Goal: Download file/media

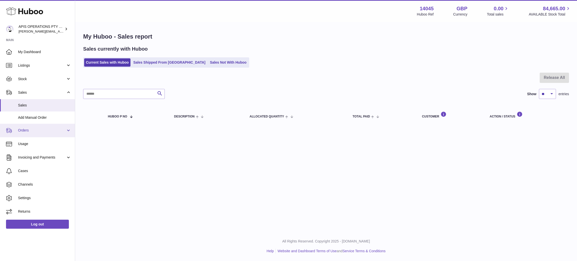
click at [33, 133] on link "Orders" at bounding box center [37, 131] width 75 height 14
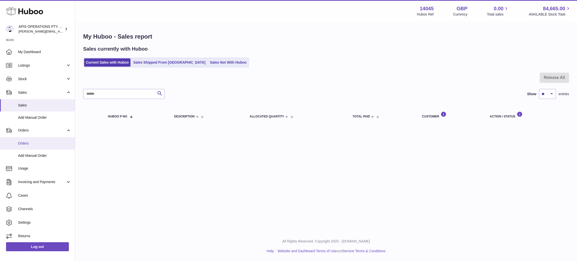
click at [25, 142] on span "Orders" at bounding box center [44, 143] width 53 height 5
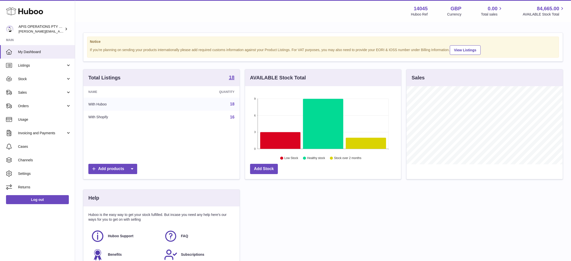
scroll to position [78, 156]
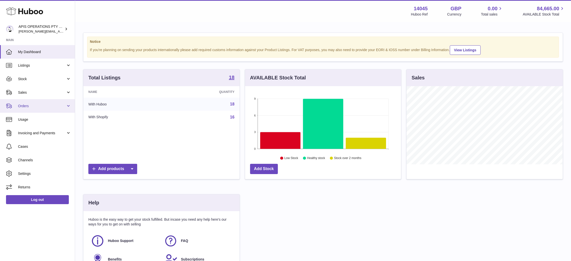
click at [35, 105] on span "Orders" at bounding box center [42, 106] width 48 height 5
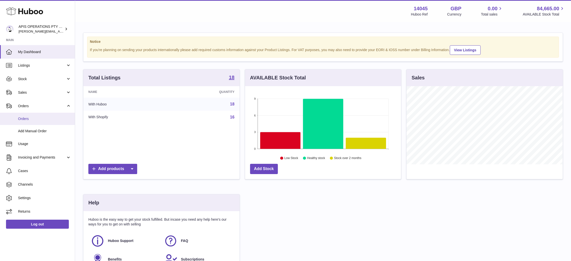
click at [32, 121] on span "Orders" at bounding box center [44, 118] width 53 height 5
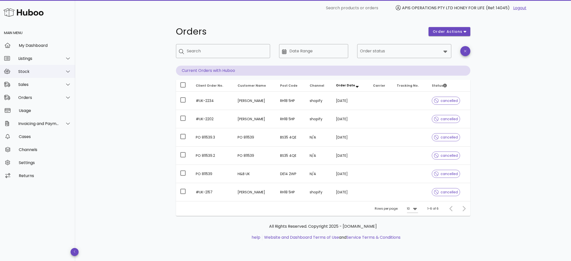
click at [71, 72] on div at bounding box center [68, 71] width 6 height 5
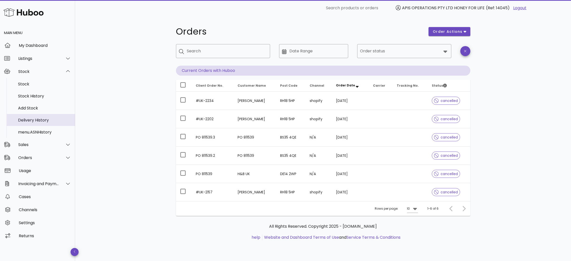
click at [33, 118] on div "Delivery History" at bounding box center [44, 120] width 53 height 5
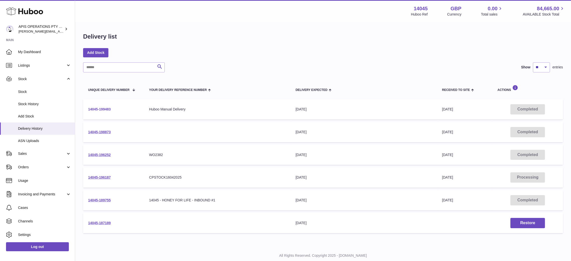
click at [99, 108] on link "14045-199483" at bounding box center [99, 109] width 23 height 4
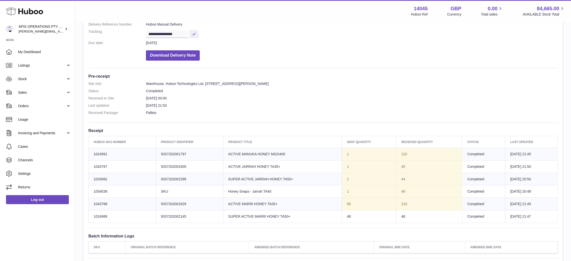
scroll to position [6, 0]
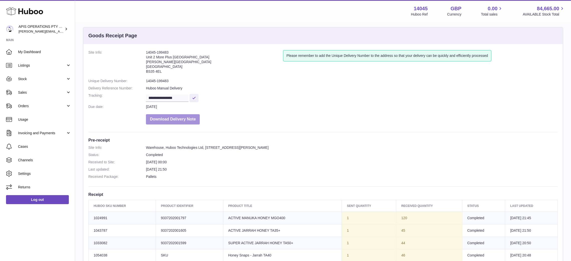
click at [172, 121] on button "Download Delivery Note" at bounding box center [173, 119] width 54 height 10
click at [175, 118] on button "Download Delivery Note" at bounding box center [173, 119] width 54 height 10
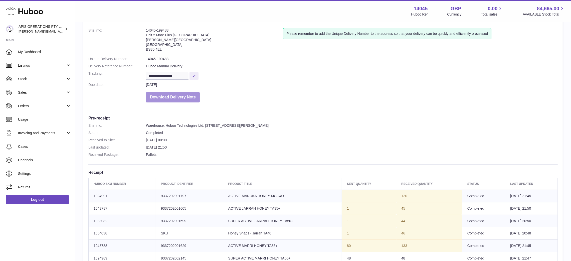
scroll to position [0, 0]
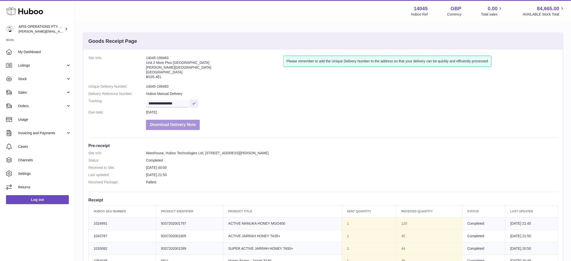
click at [173, 124] on button "Download Delivery Note" at bounding box center [173, 125] width 54 height 10
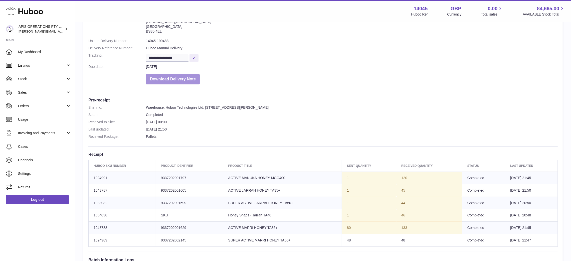
scroll to position [75, 0]
